Goal: Task Accomplishment & Management: Manage account settings

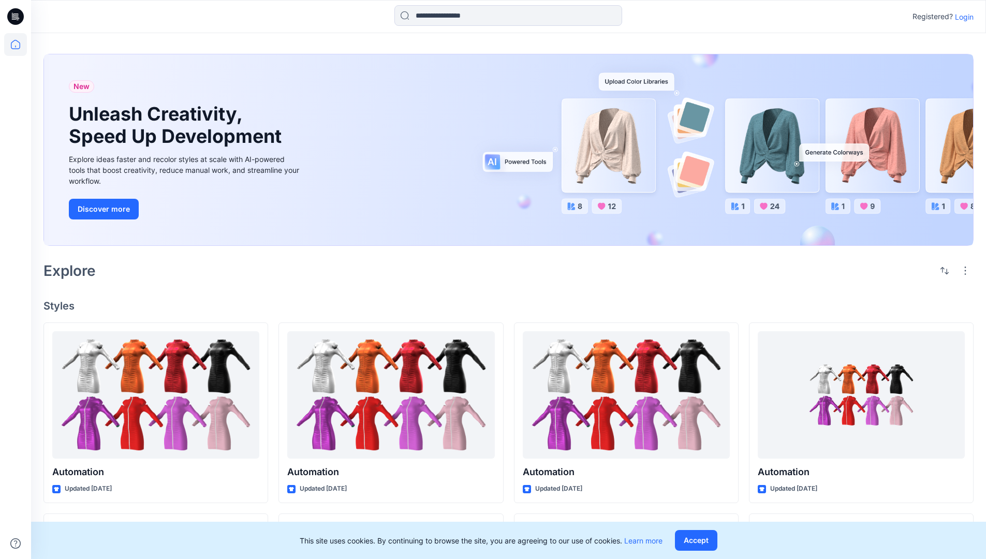
click at [962, 17] on p "Login" at bounding box center [964, 16] width 19 height 11
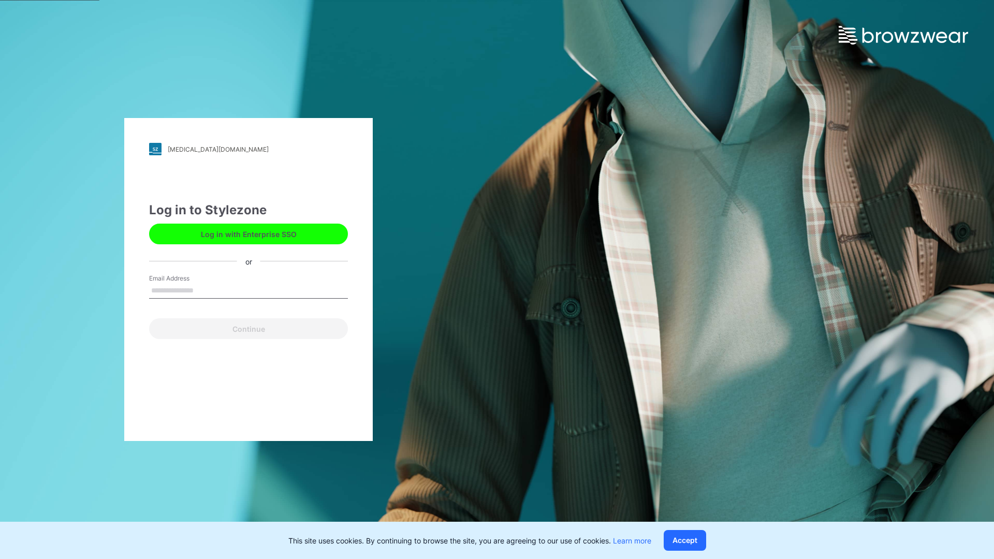
click at [205, 290] on input "Email Address" at bounding box center [248, 291] width 199 height 16
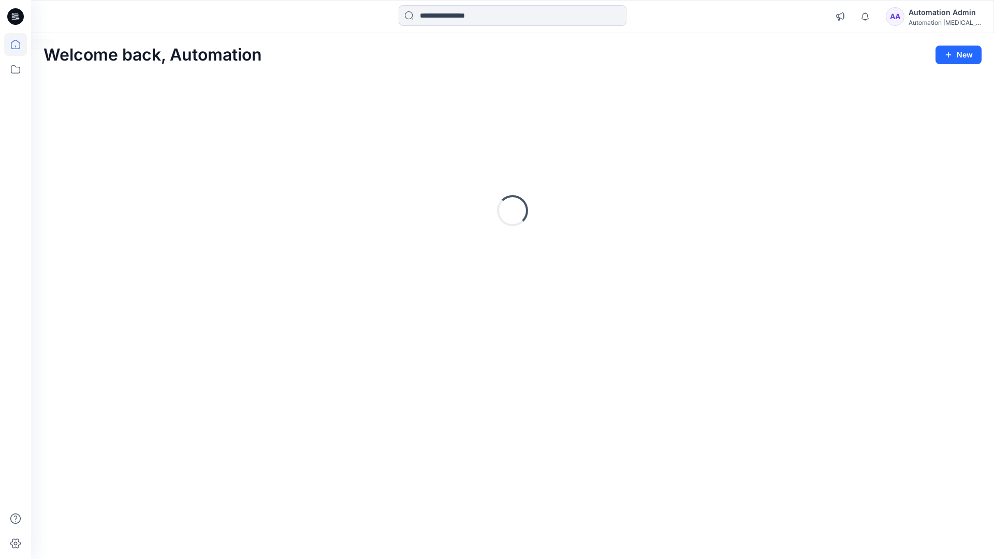
click at [20, 45] on icon at bounding box center [15, 44] width 9 height 9
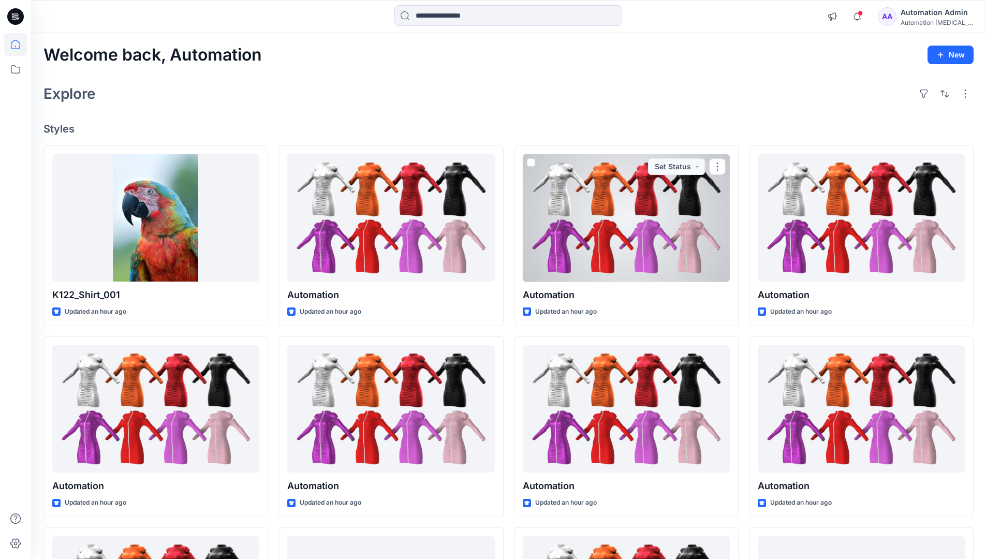
click at [907, 19] on div "AA Automation Admin Automation [MEDICAL_DATA]..." at bounding box center [925, 16] width 95 height 21
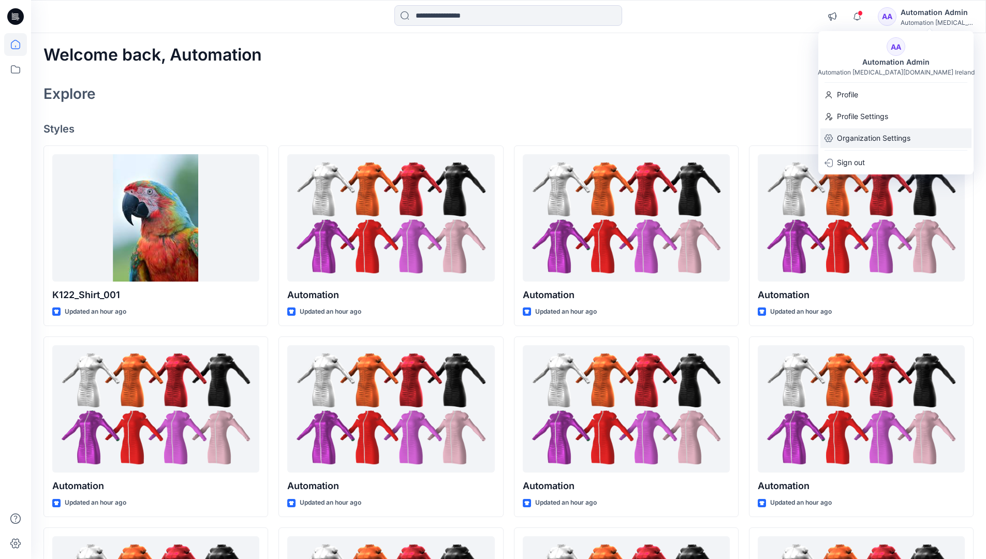
click at [872, 135] on p "Organization Settings" at bounding box center [874, 138] width 74 height 20
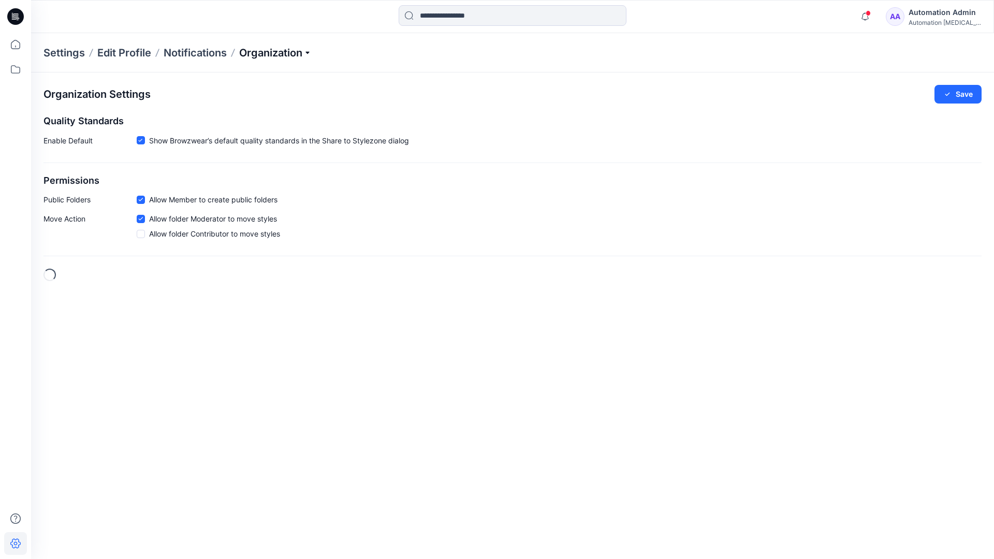
click at [274, 50] on p "Organization" at bounding box center [275, 53] width 72 height 14
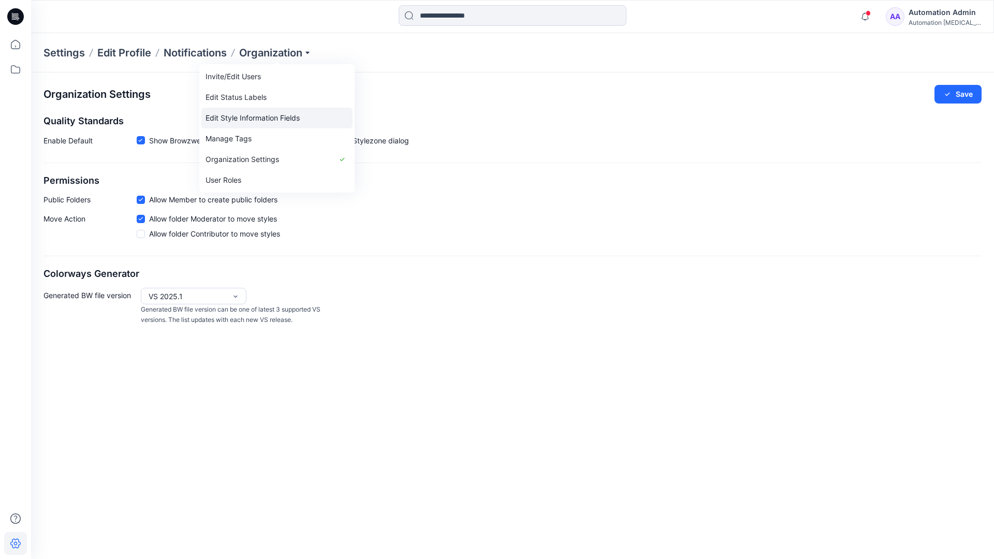
click at [294, 116] on link "Edit Style Information Fields" at bounding box center [276, 118] width 151 height 21
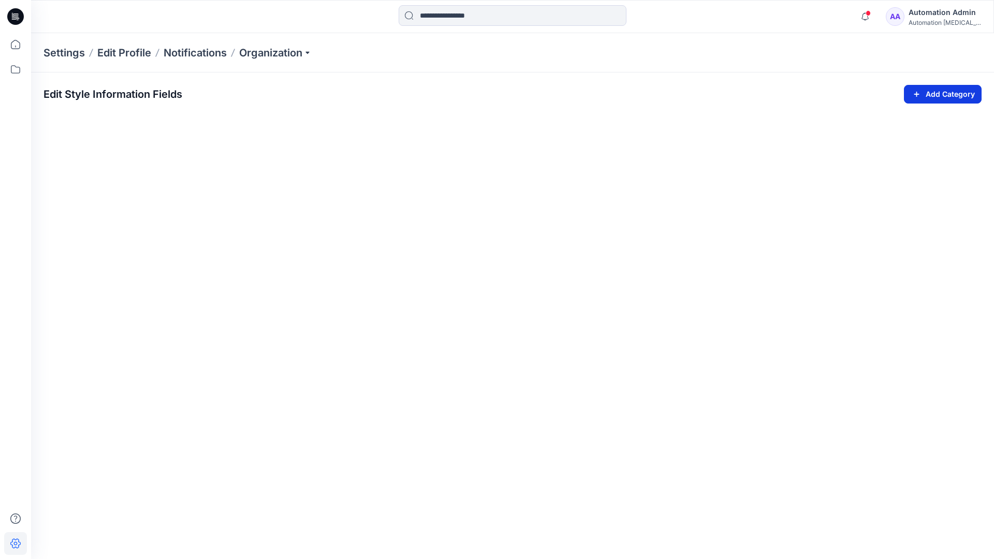
click at [914, 91] on icon "button" at bounding box center [917, 94] width 12 height 12
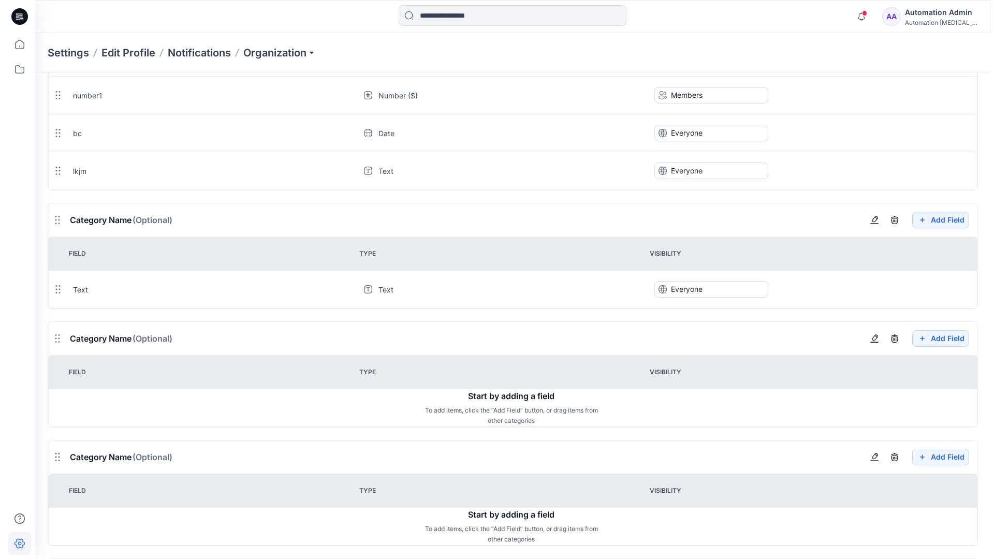
scroll to position [968, 0]
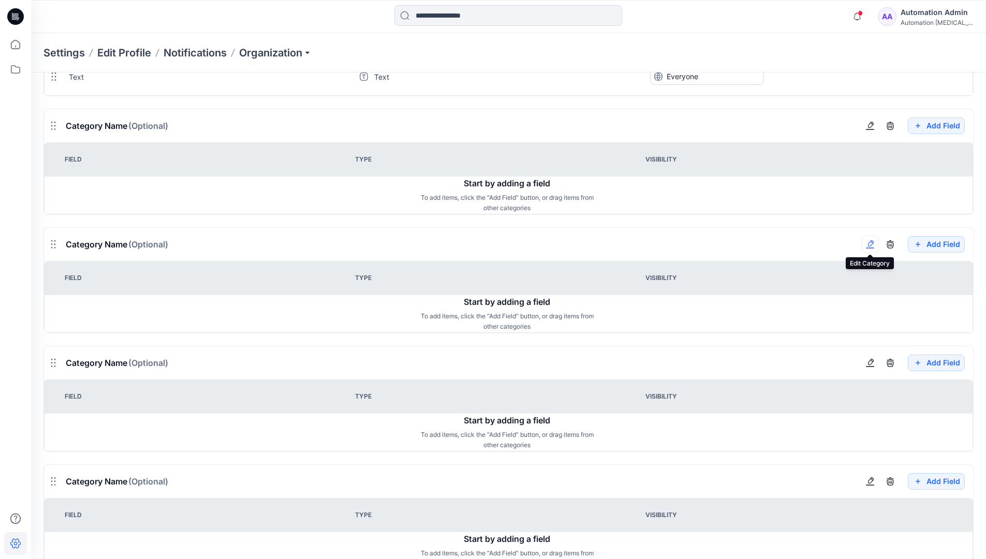
click at [875, 250] on button "button" at bounding box center [871, 245] width 18 height 18
type input "*******"
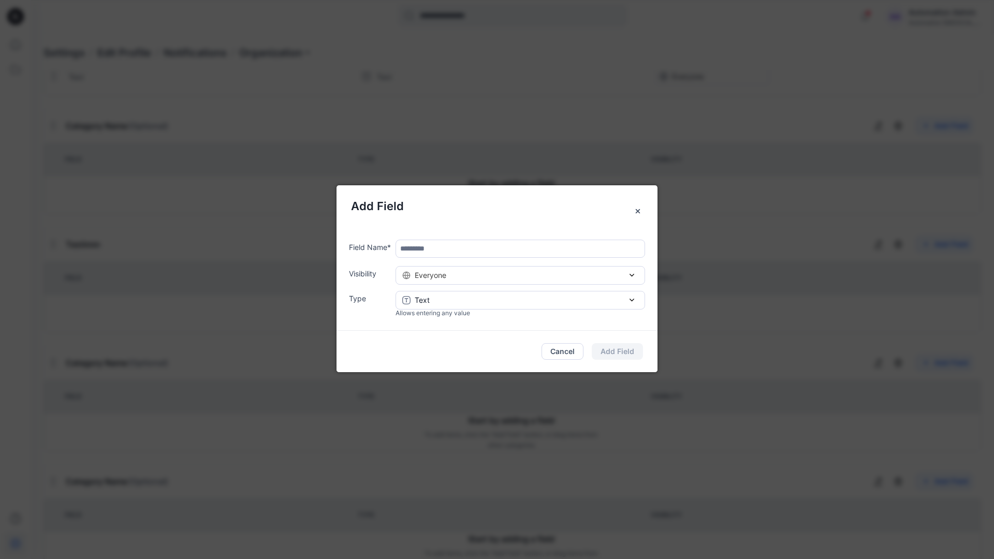
click at [444, 252] on input "text" at bounding box center [521, 249] width 250 height 18
type input "****"
click at [534, 279] on div "Everyone" at bounding box center [520, 275] width 236 height 11
click at [628, 351] on button "Add Field" at bounding box center [617, 351] width 51 height 17
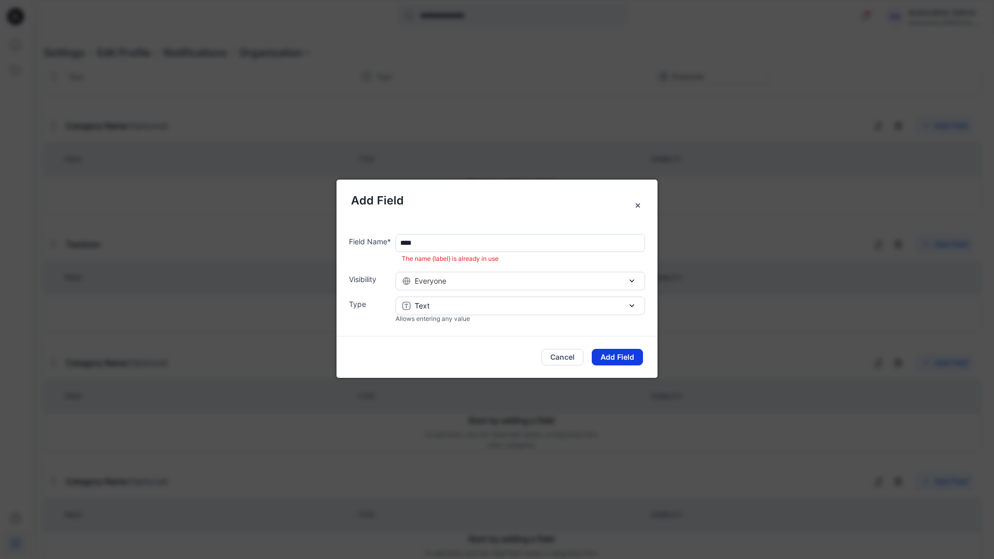
scroll to position [933, 0]
